Goal: Task Accomplishment & Management: Manage account settings

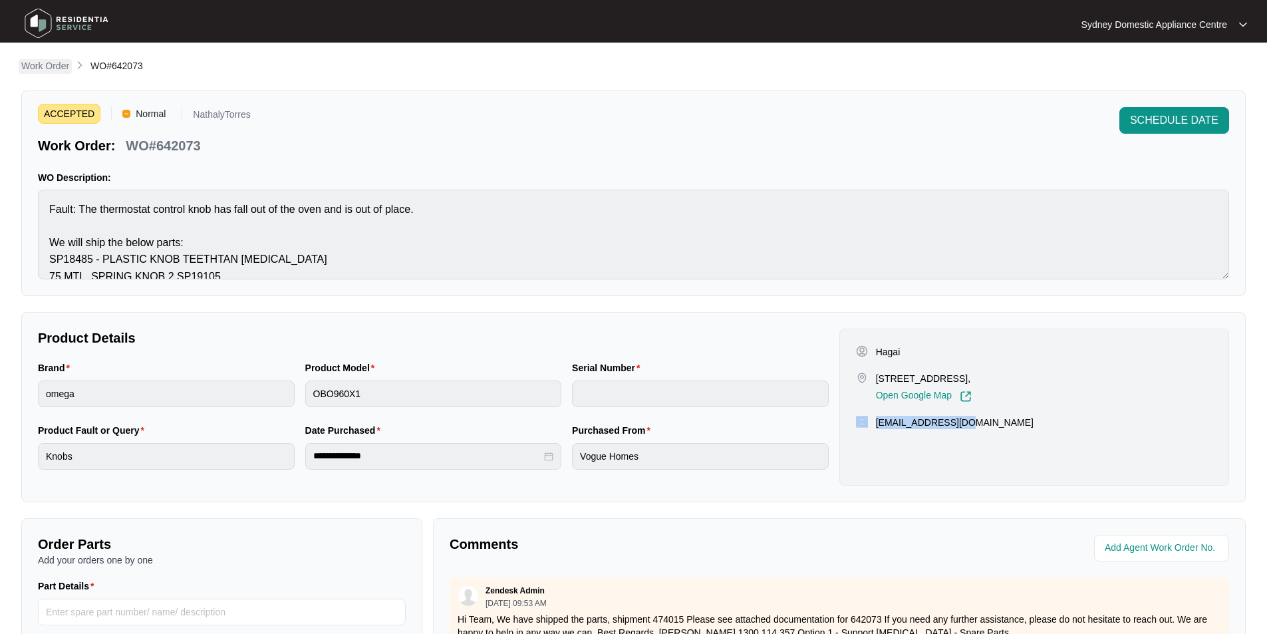
click at [45, 63] on p "Work Order" at bounding box center [45, 65] width 48 height 13
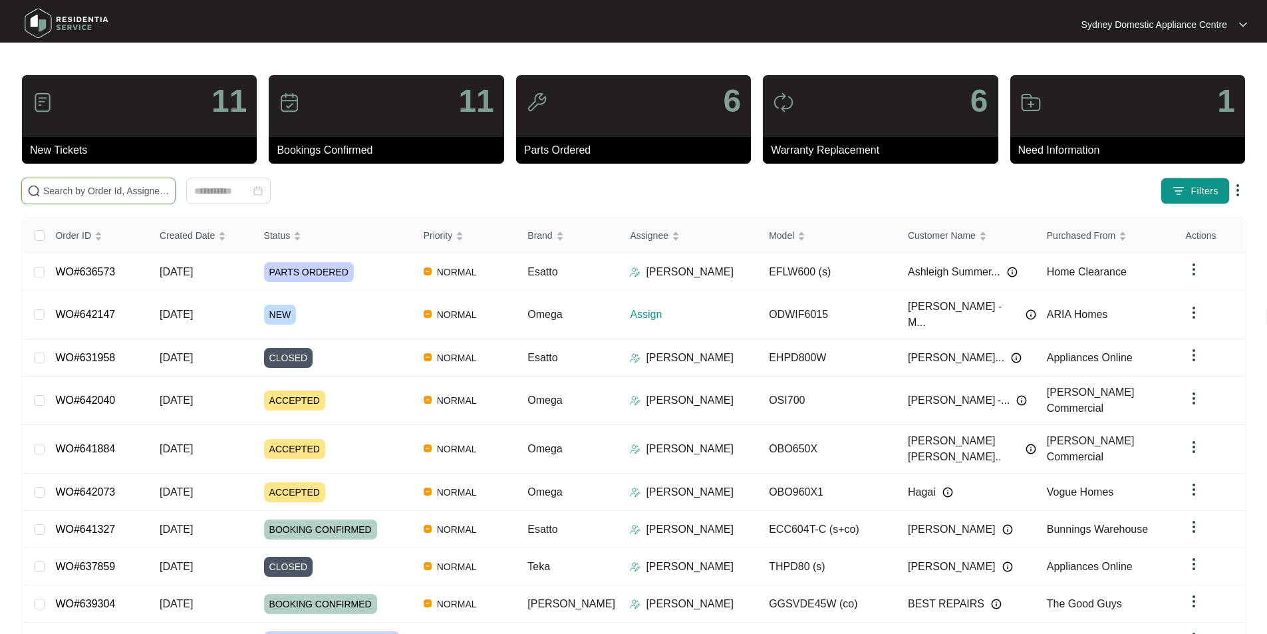
click at [144, 196] on input "text" at bounding box center [106, 191] width 126 height 15
paste input "642147"
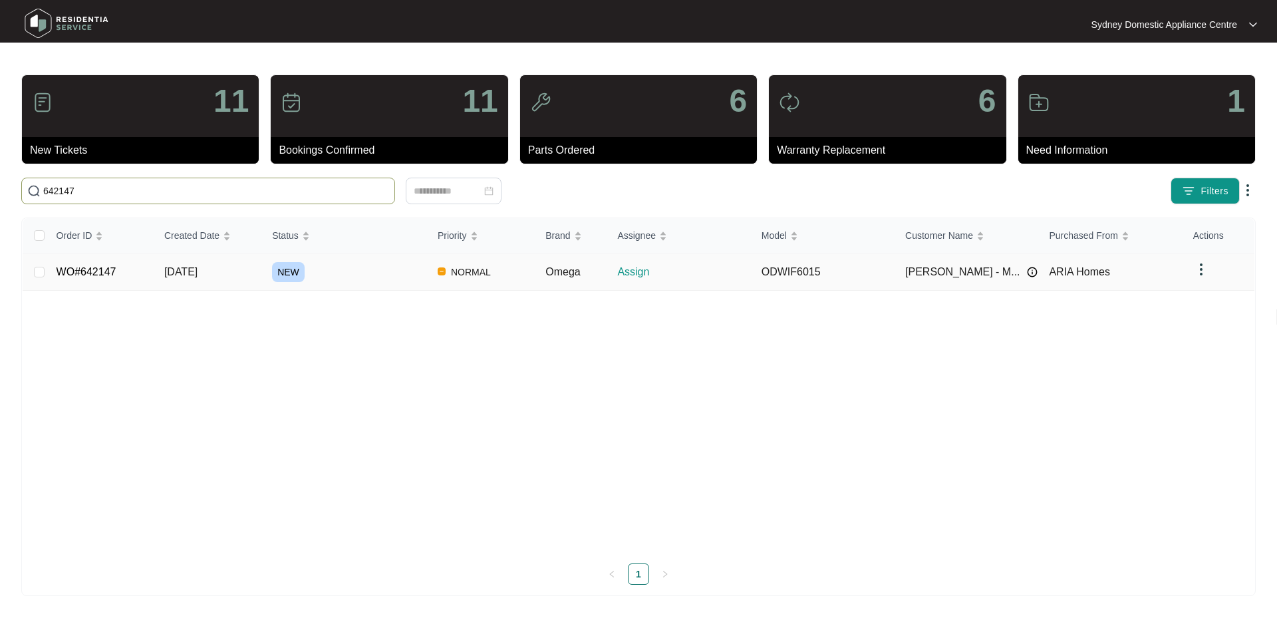
type input "642147"
click at [99, 277] on link "WO#642147" at bounding box center [87, 271] width 60 height 11
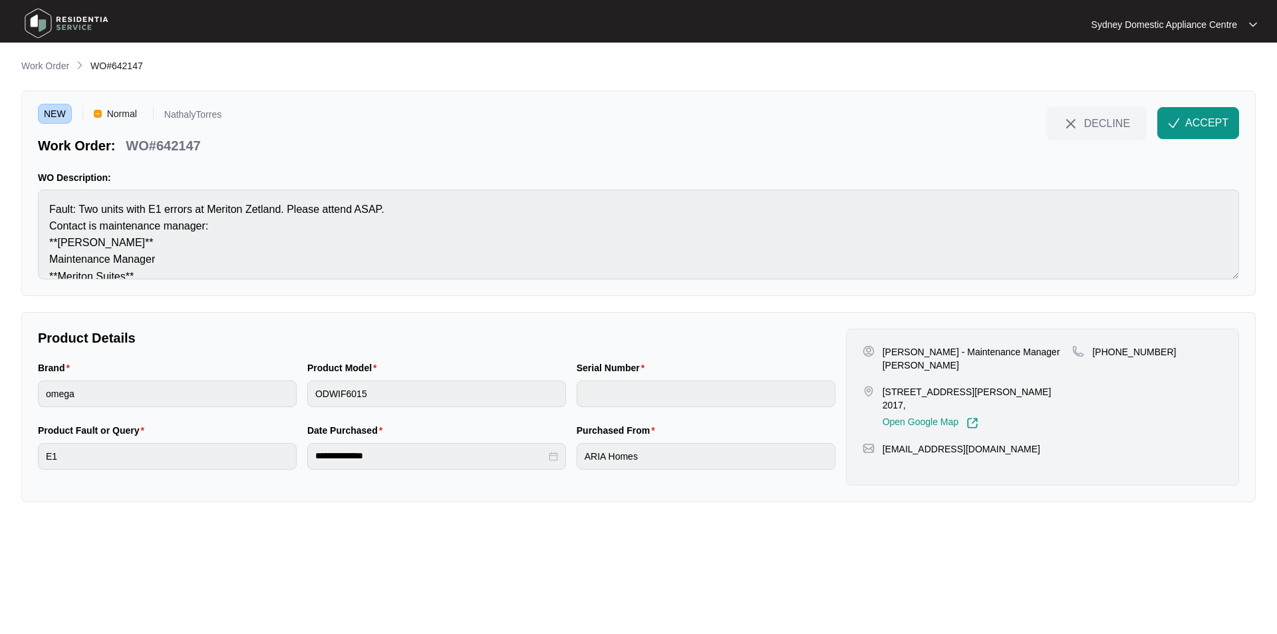
drag, startPoint x: 1080, startPoint y: 442, endPoint x: 863, endPoint y: 349, distance: 235.7
click at [863, 349] on div "[PERSON_NAME] - Maintenance Manager [PERSON_NAME] [STREET_ADDRESS][PERSON_NAME]…" at bounding box center [1042, 407] width 393 height 157
copy div "[PERSON_NAME] - Maintenance Manager [PERSON_NAME] [STREET_ADDRESS][PERSON_NAME]…"
click at [1223, 118] on span "ACCEPT" at bounding box center [1206, 123] width 43 height 16
